Goal: Task Accomplishment & Management: Manage account settings

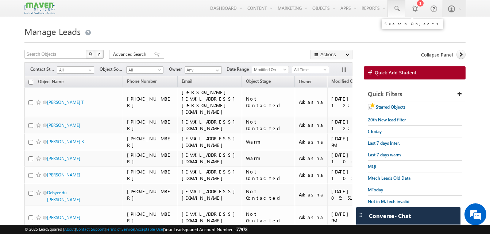
click at [394, 8] on span at bounding box center [396, 8] width 7 height 7
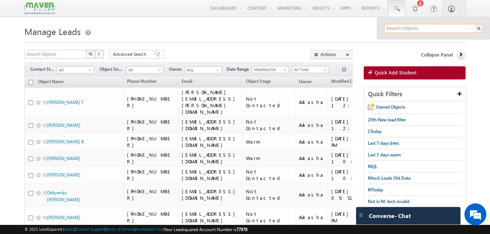
click at [410, 26] on input "text" at bounding box center [433, 28] width 99 height 9
paste input "7995163094"
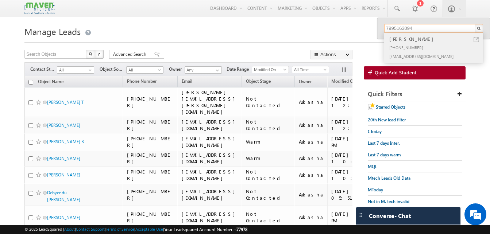
type input "7995163094"
click at [477, 38] on link at bounding box center [475, 39] width 5 height 5
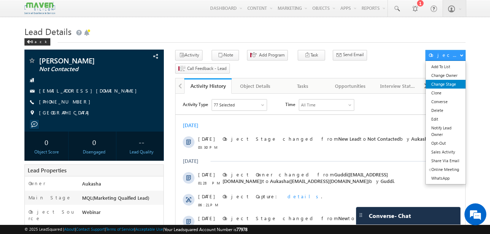
click at [444, 84] on link "Change Stage" at bounding box center [446, 84] width 40 height 9
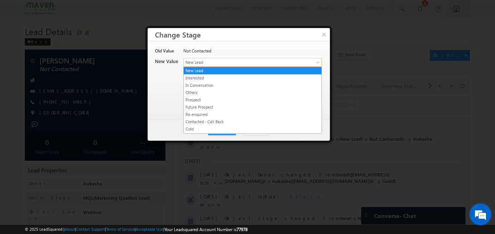
click at [210, 61] on span "New Lead" at bounding box center [241, 62] width 114 height 7
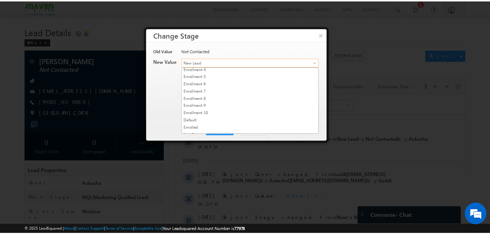
scroll to position [138, 0]
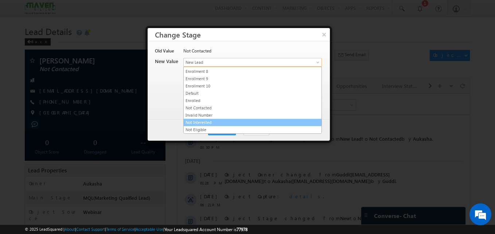
click at [204, 121] on link "Not Interested" at bounding box center [253, 122] width 138 height 7
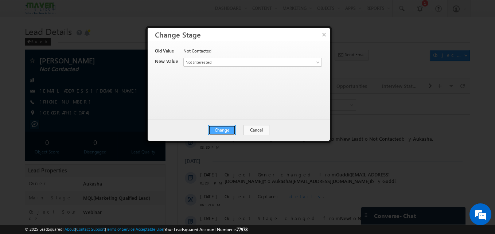
click at [213, 127] on button "Change" at bounding box center [222, 130] width 28 height 10
